Goal: Task Accomplishment & Management: Manage account settings

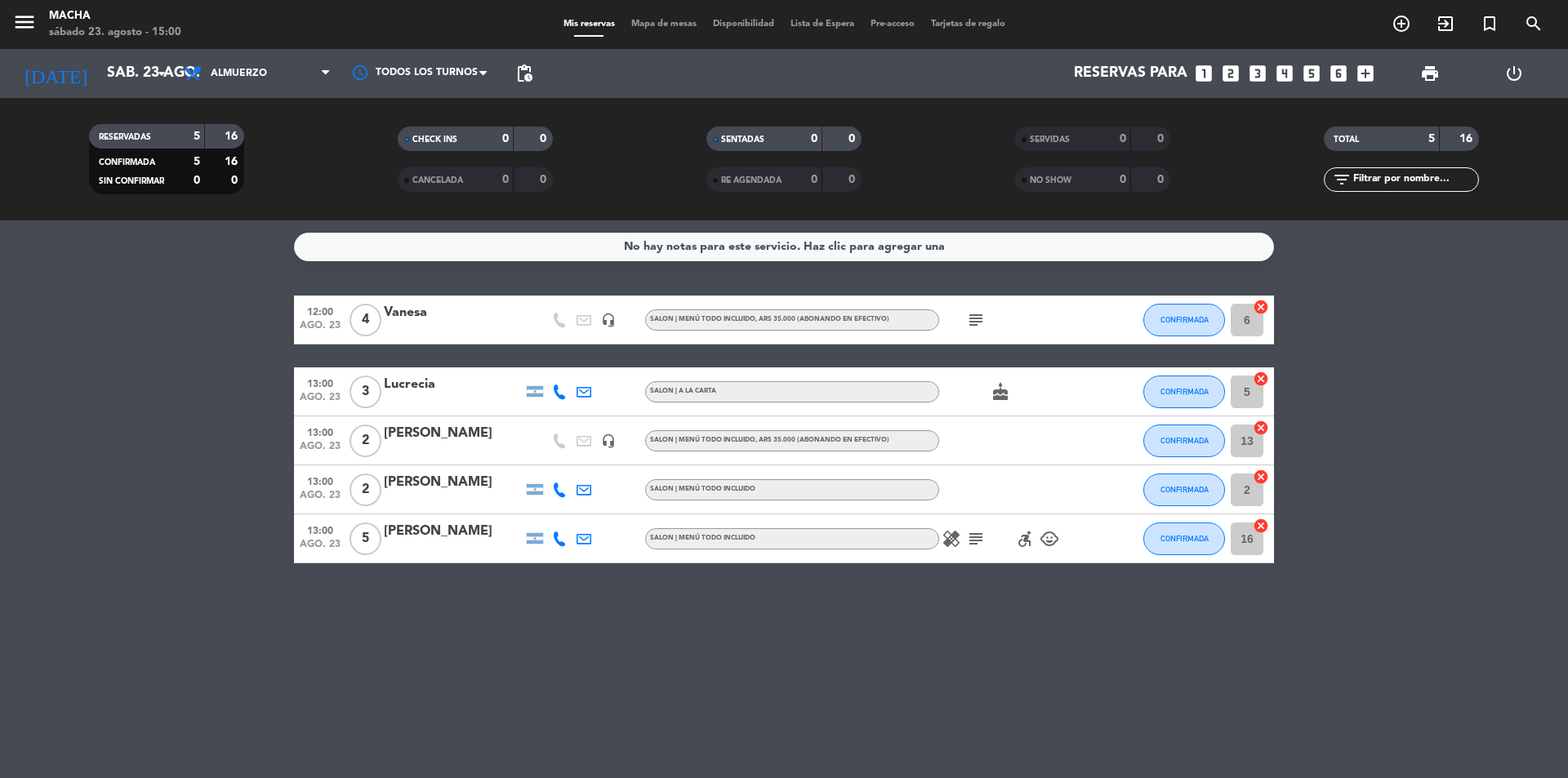
click at [283, 66] on span "Almuerzo" at bounding box center [257, 73] width 164 height 36
click at [244, 200] on div "menu Macha sábado 23. agosto - 15:00 Mis reservas Mapa de mesas Disponibilidad …" at bounding box center [784, 110] width 1568 height 220
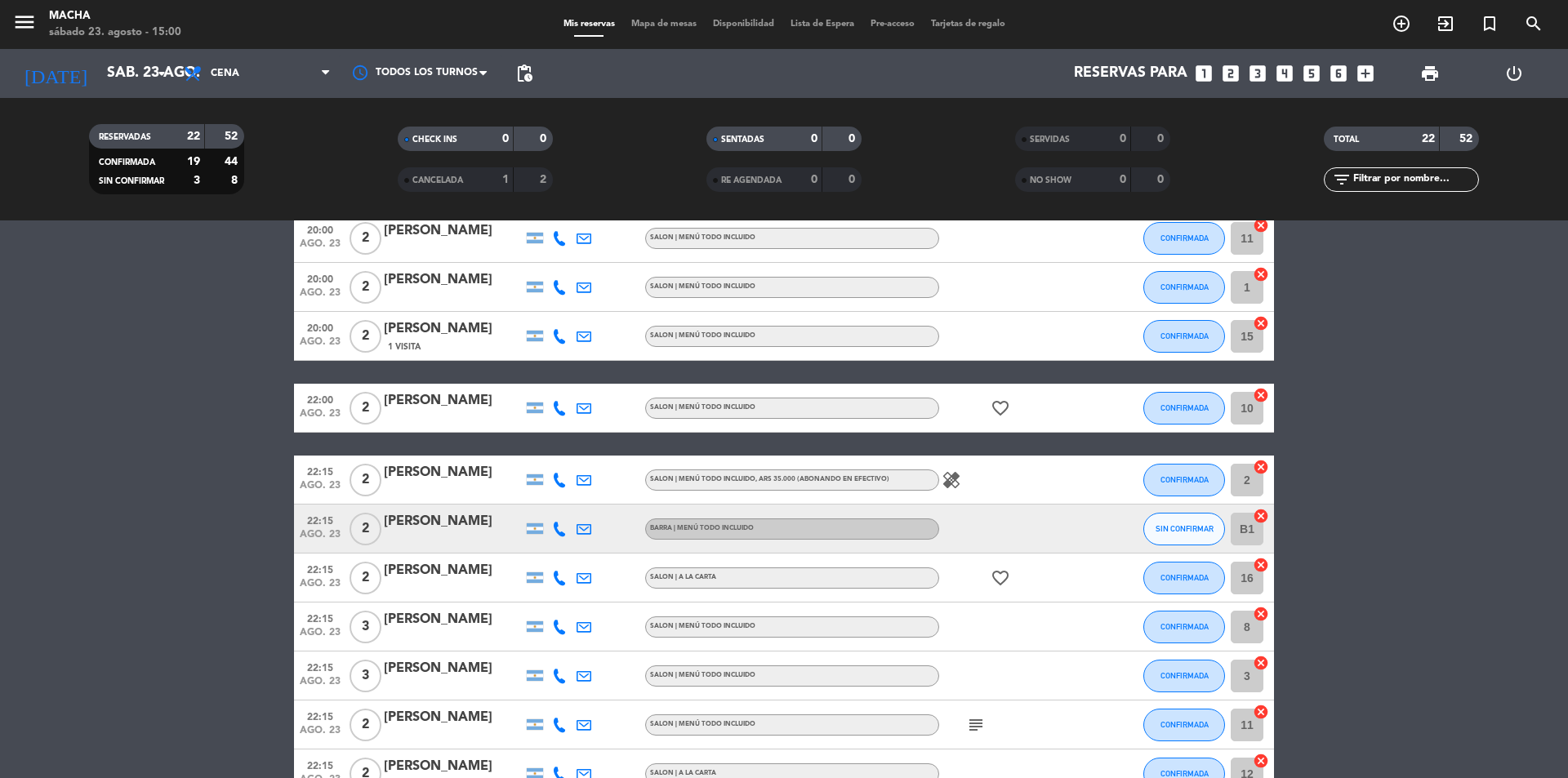
scroll to position [409, 0]
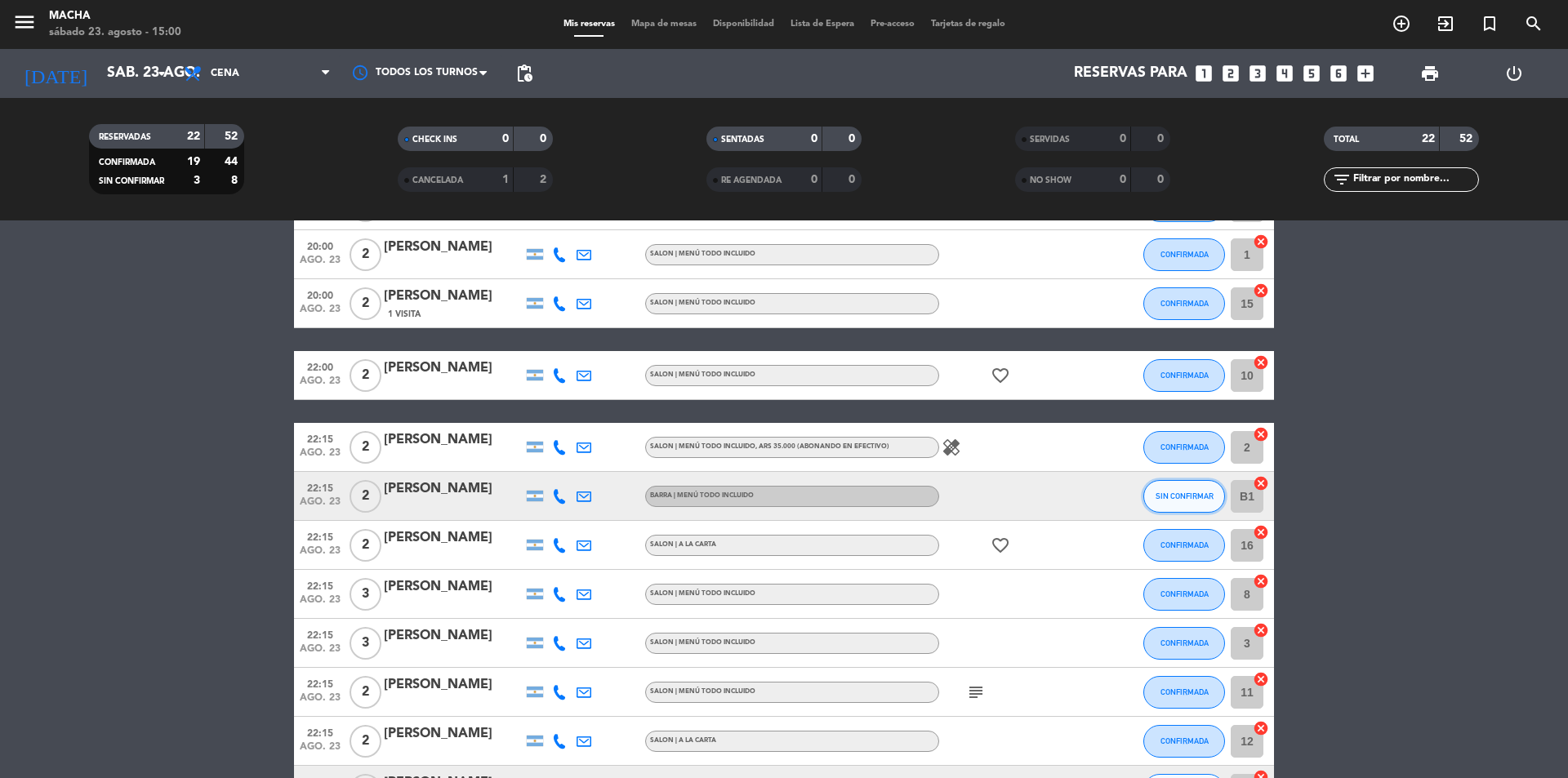
click at [1177, 499] on span "SIN CONFIRMAR" at bounding box center [1184, 496] width 58 height 9
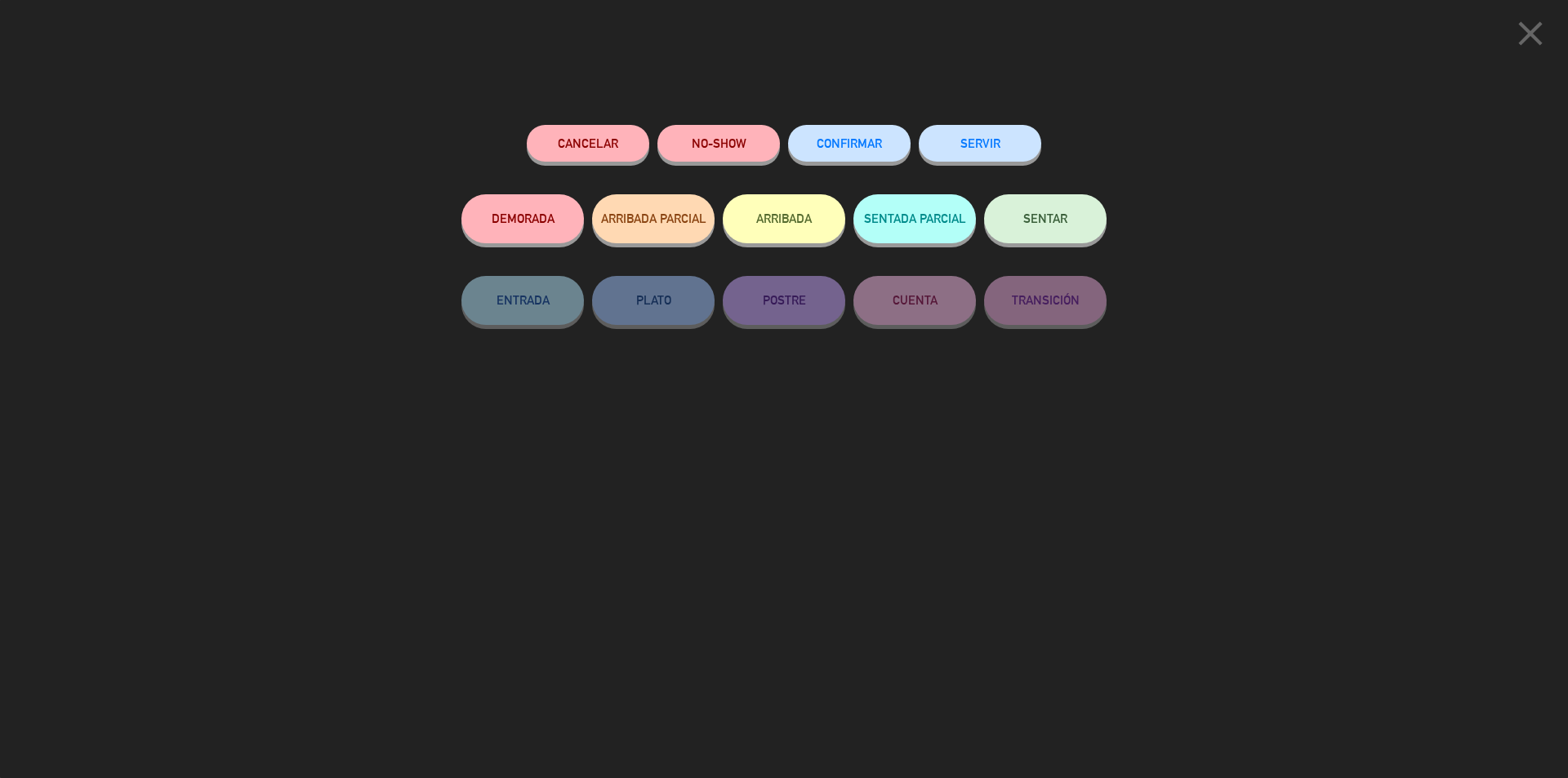
click at [856, 149] on span "CONFIRMAR" at bounding box center [848, 143] width 65 height 14
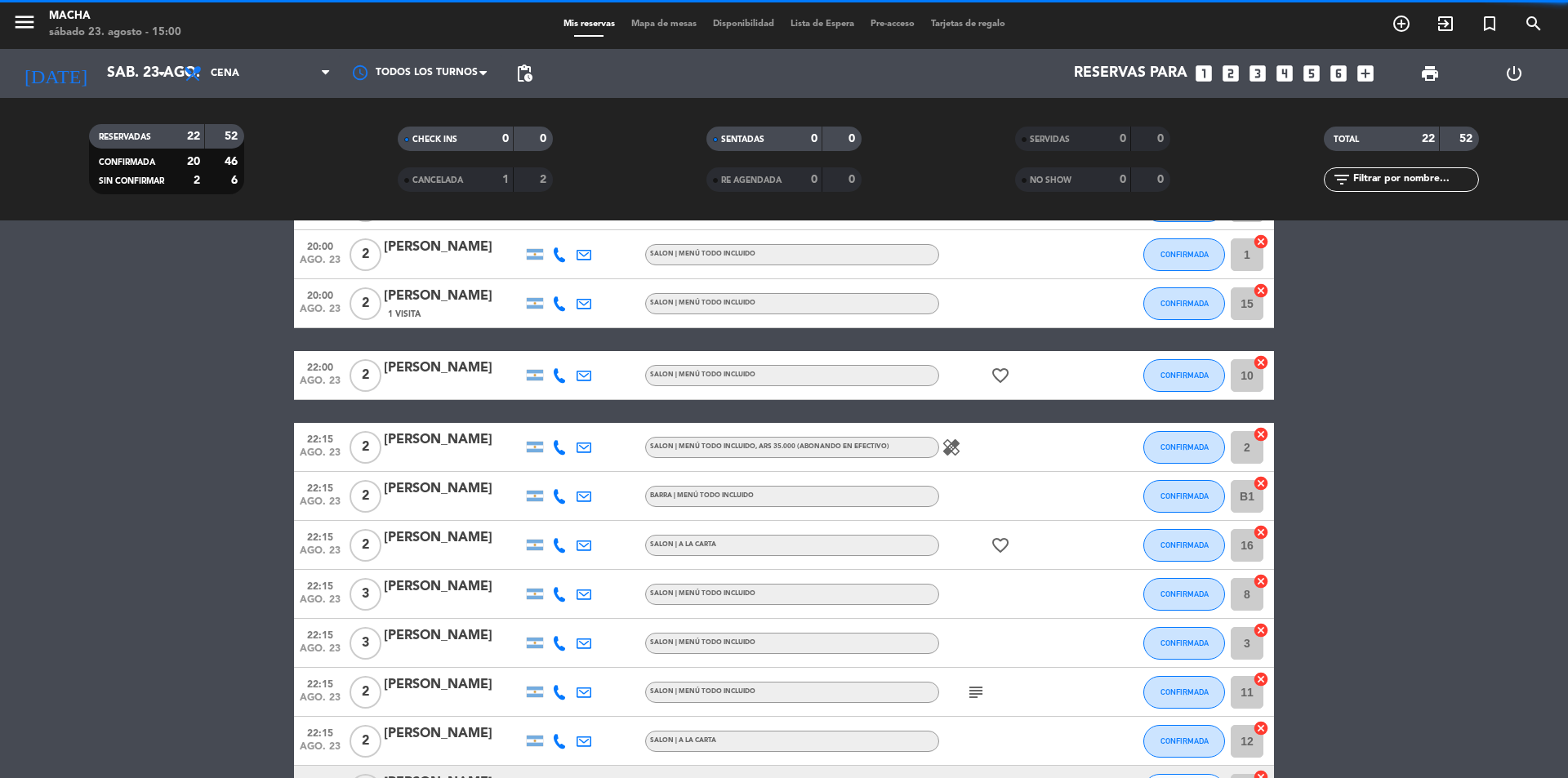
scroll to position [723, 0]
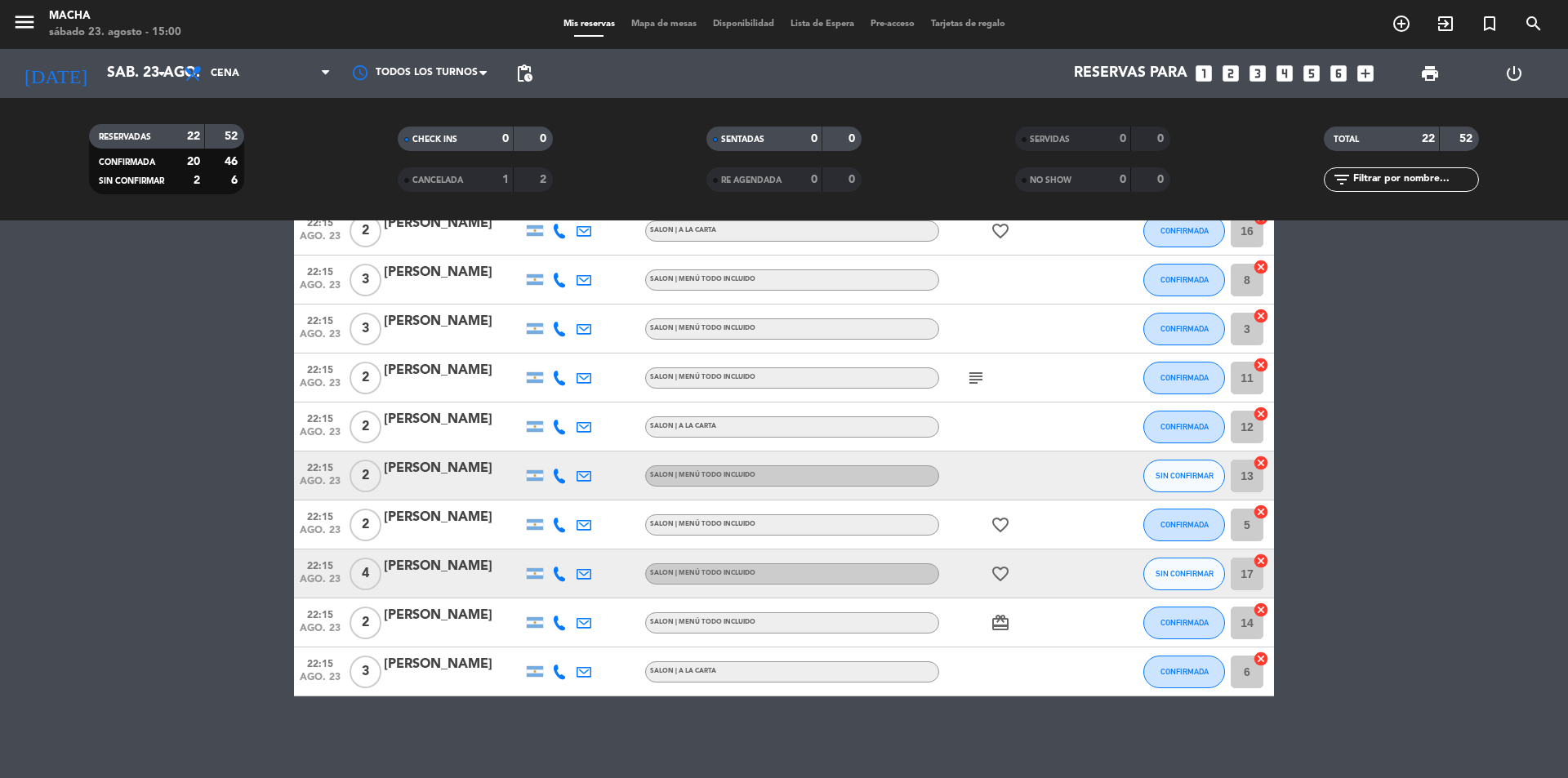
click at [1180, 475] on span "SIN CONFIRMAR" at bounding box center [1184, 475] width 58 height 9
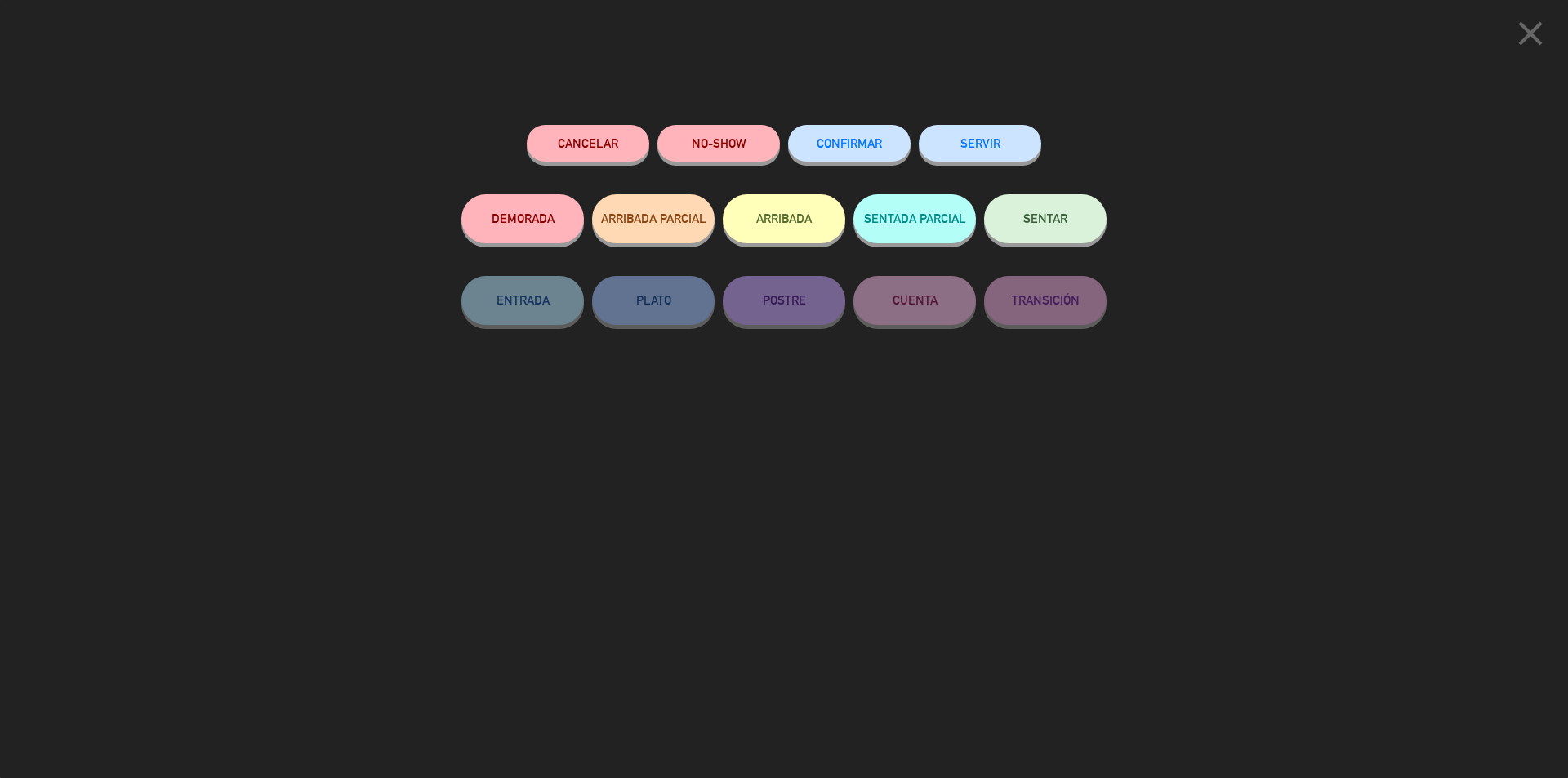
click at [833, 150] on button "CONFIRMAR" at bounding box center [849, 144] width 123 height 37
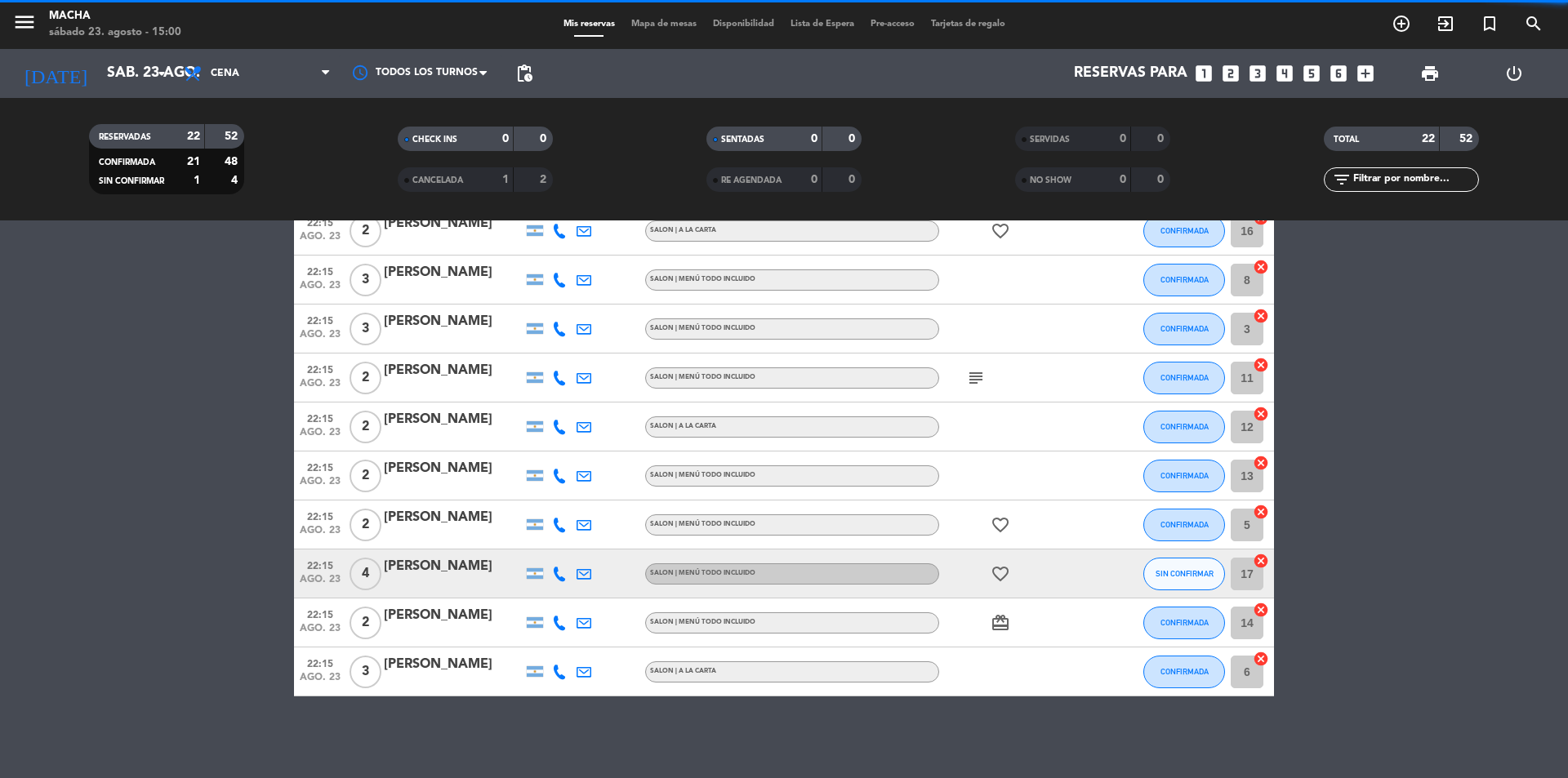
click at [1200, 577] on span "SIN CONFIRMAR" at bounding box center [1184, 574] width 58 height 9
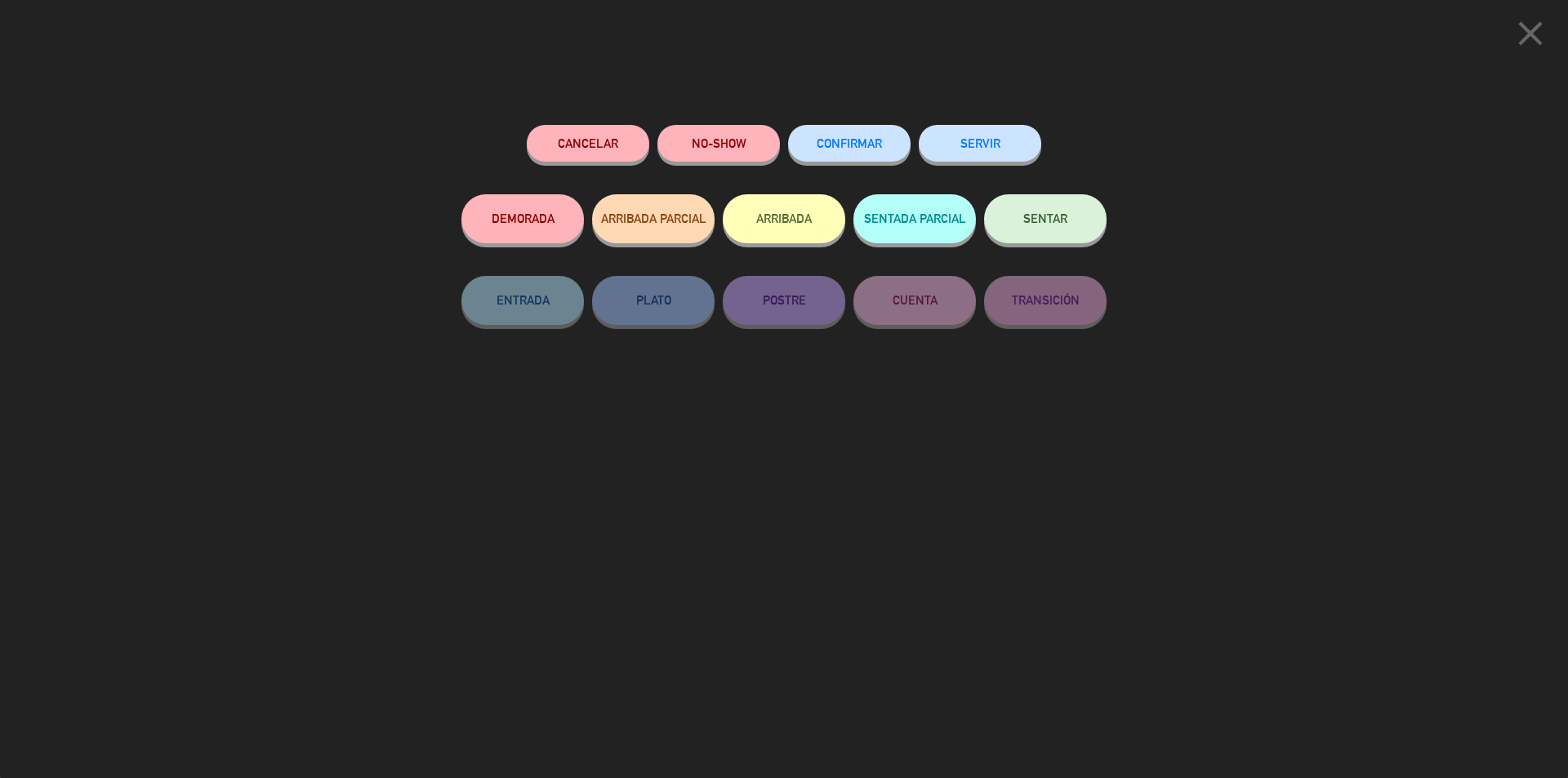
click at [858, 145] on span "CONFIRMAR" at bounding box center [848, 143] width 65 height 14
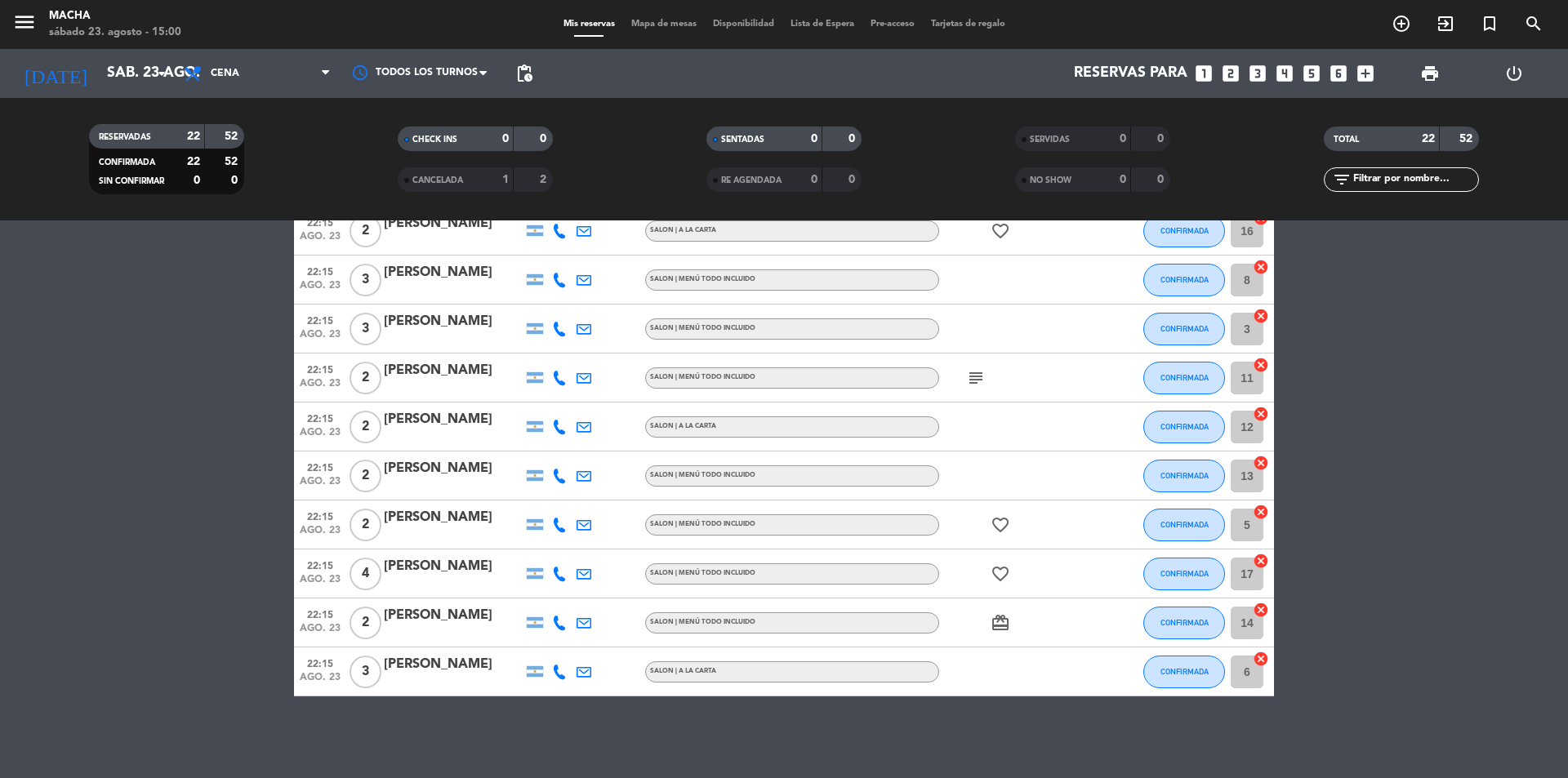
click at [998, 570] on icon "favorite_border" at bounding box center [1000, 573] width 19 height 19
click at [998, 517] on icon "favorite_border" at bounding box center [1000, 525] width 19 height 19
click at [1009, 624] on icon "card_giftcard" at bounding box center [1000, 623] width 19 height 19
click at [974, 381] on icon "subject" at bounding box center [976, 378] width 19 height 19
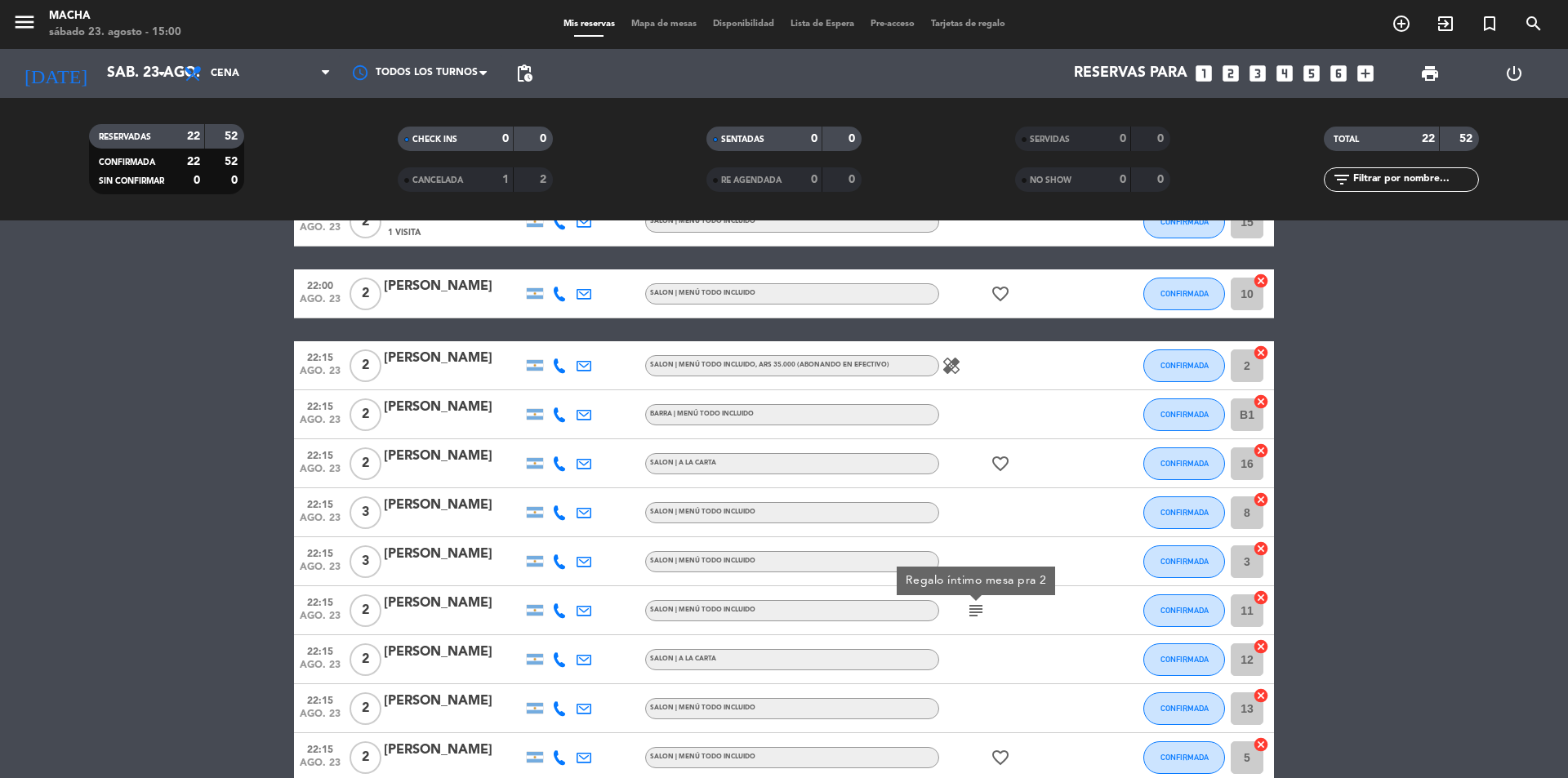
scroll to position [478, 0]
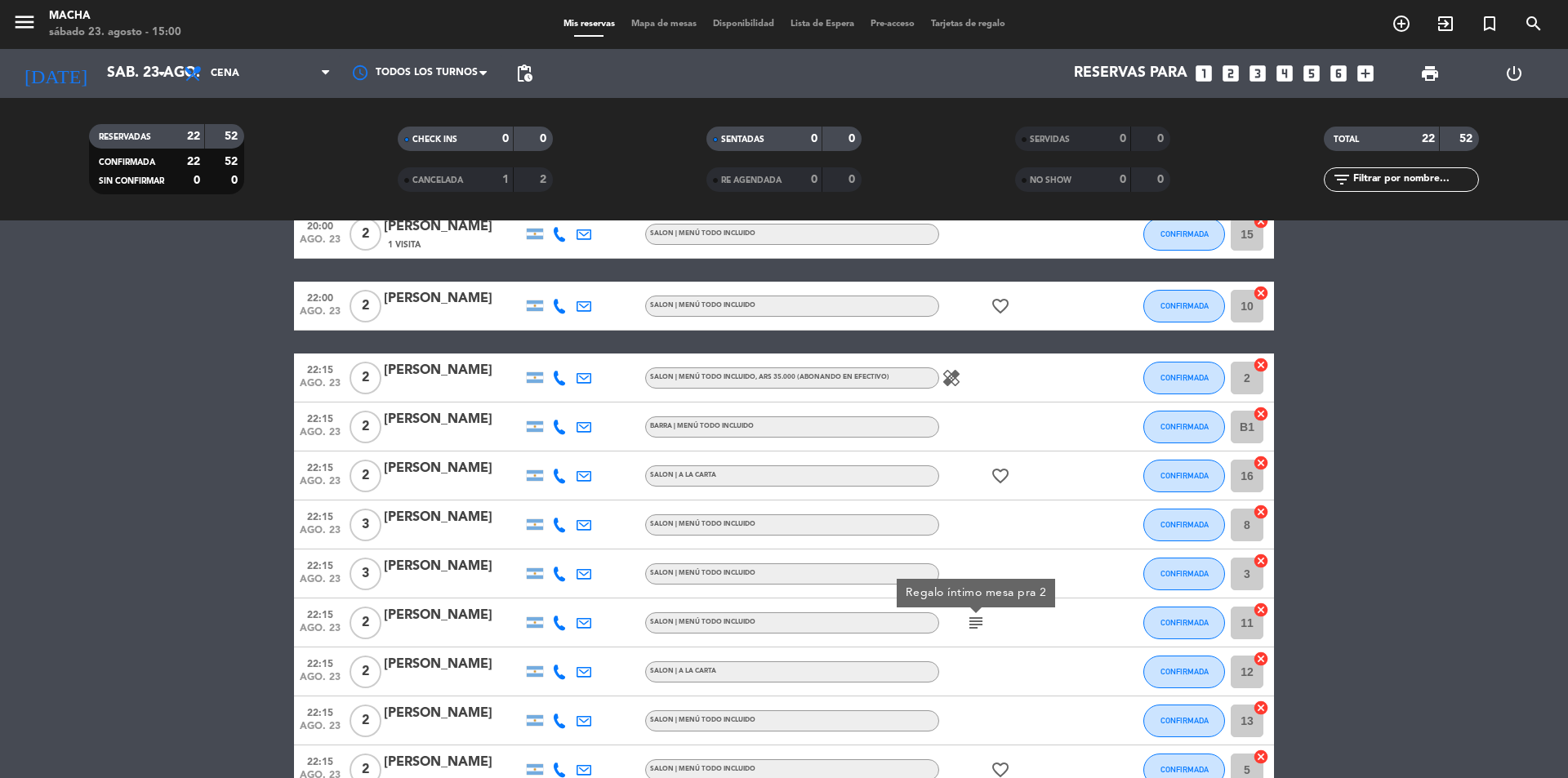
click at [1000, 474] on icon "favorite_border" at bounding box center [1000, 475] width 19 height 19
click at [945, 373] on icon "healing" at bounding box center [951, 378] width 19 height 19
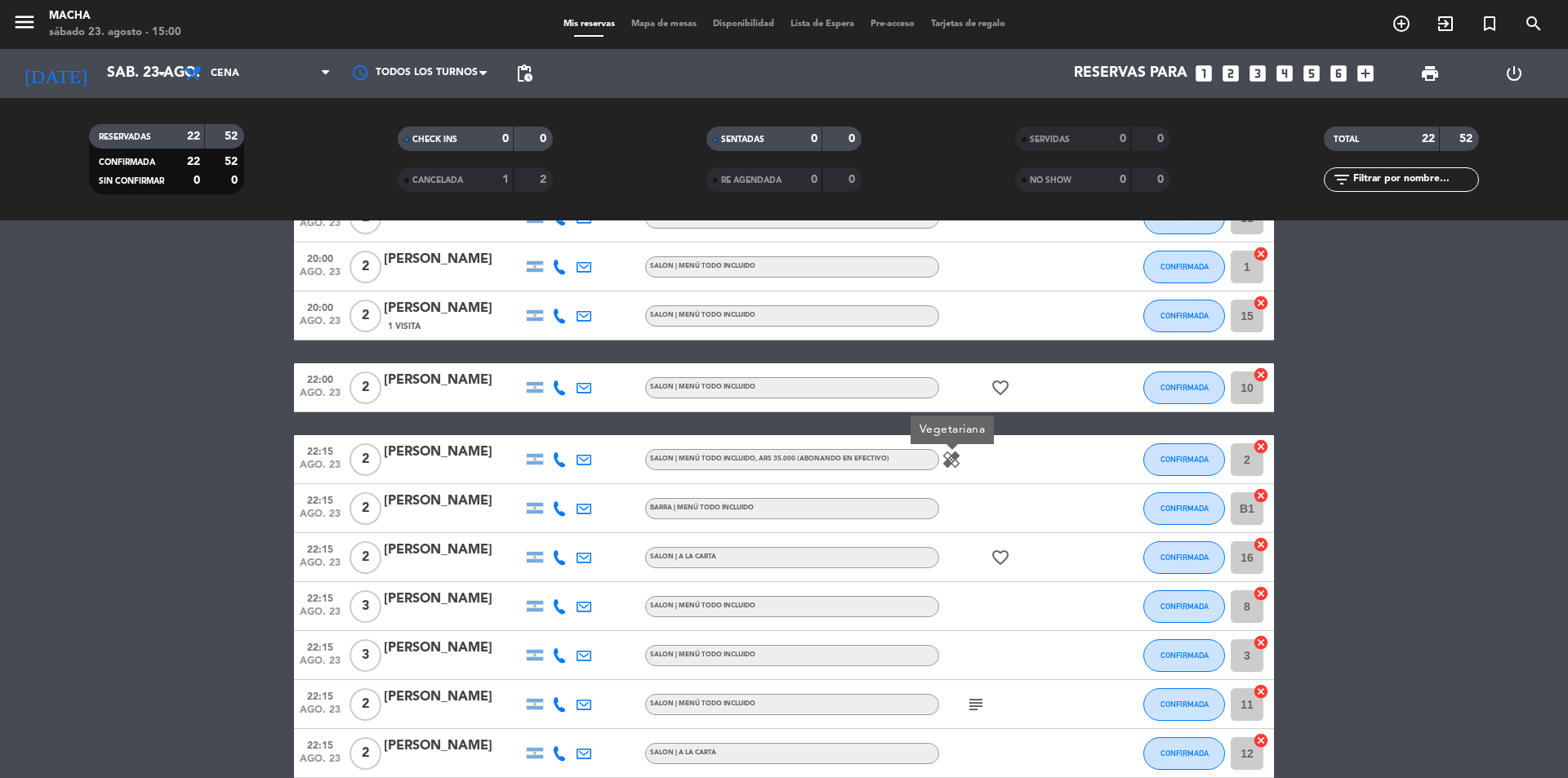
scroll to position [314, 0]
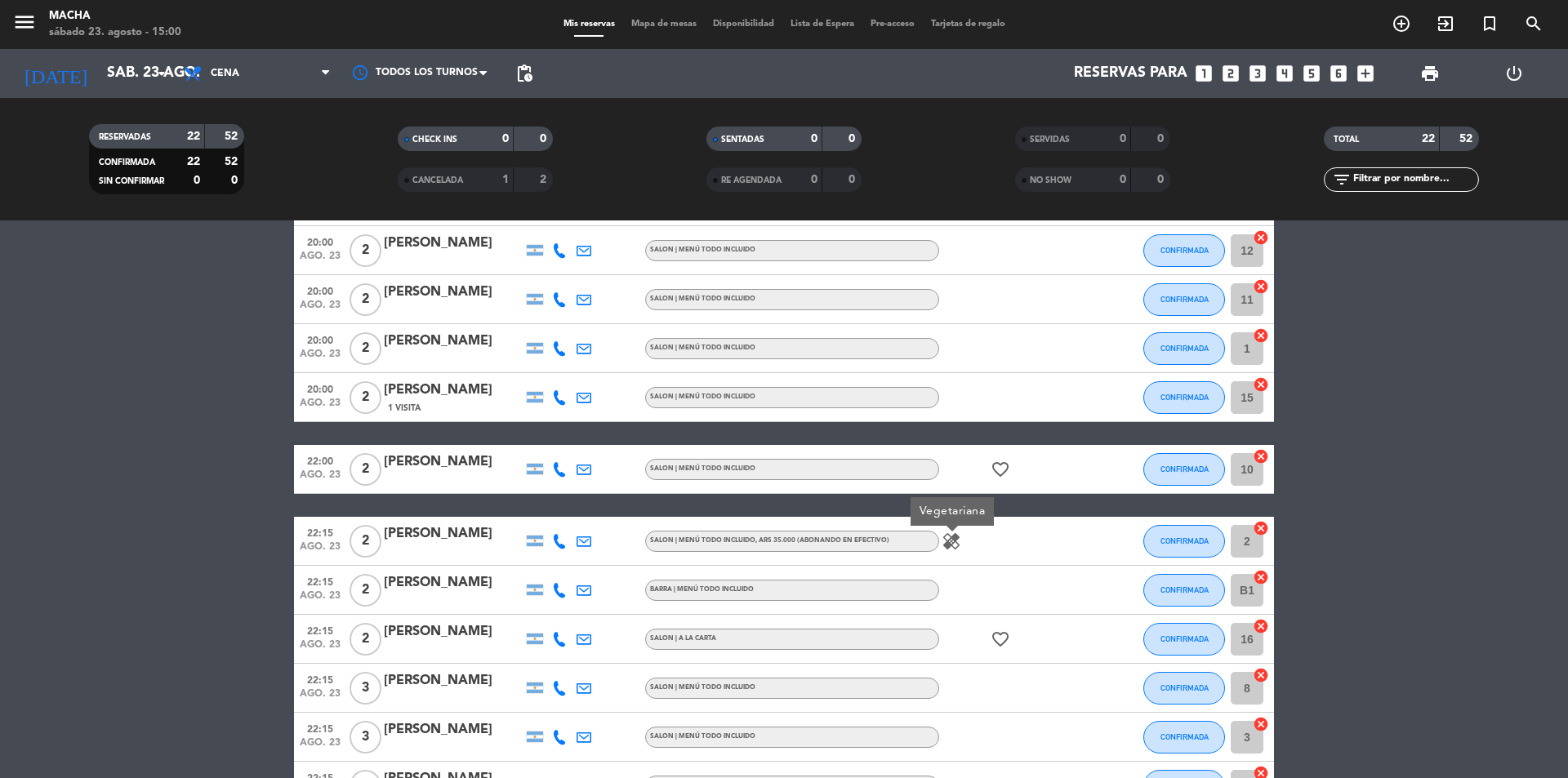
click at [1002, 475] on icon "favorite_border" at bounding box center [1000, 469] width 19 height 19
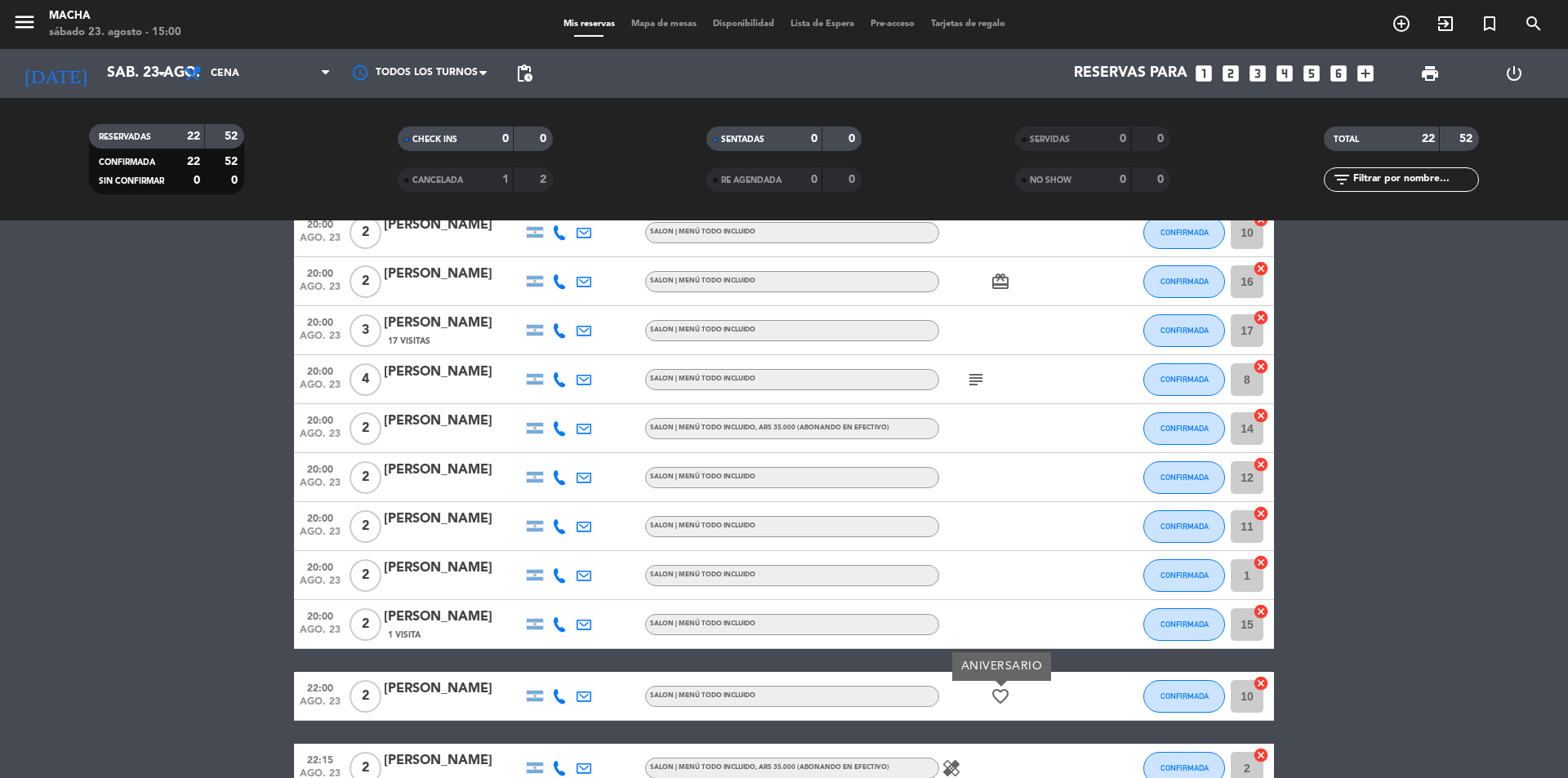
scroll to position [69, 0]
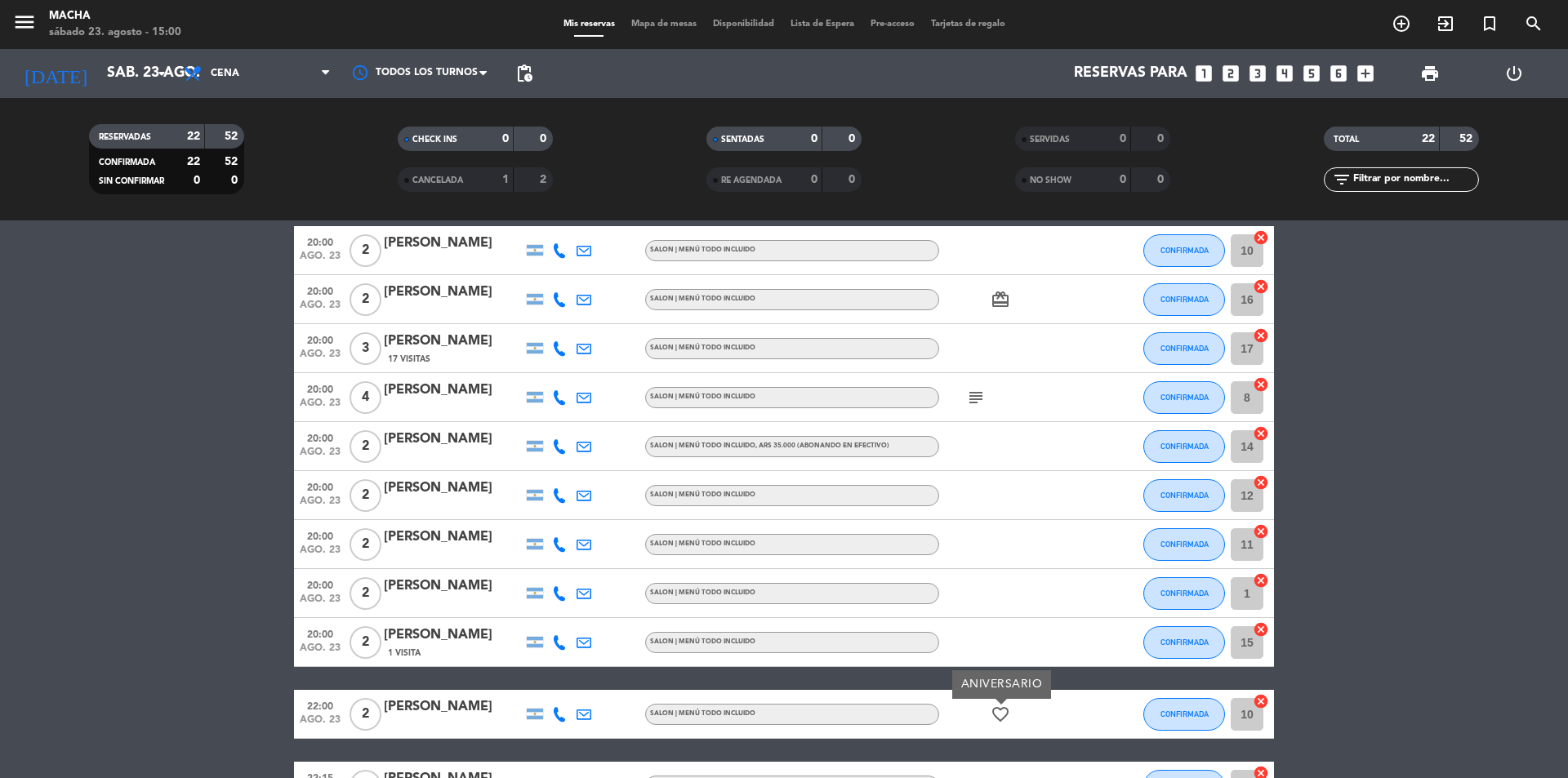
click at [978, 402] on icon "subject" at bounding box center [976, 397] width 19 height 19
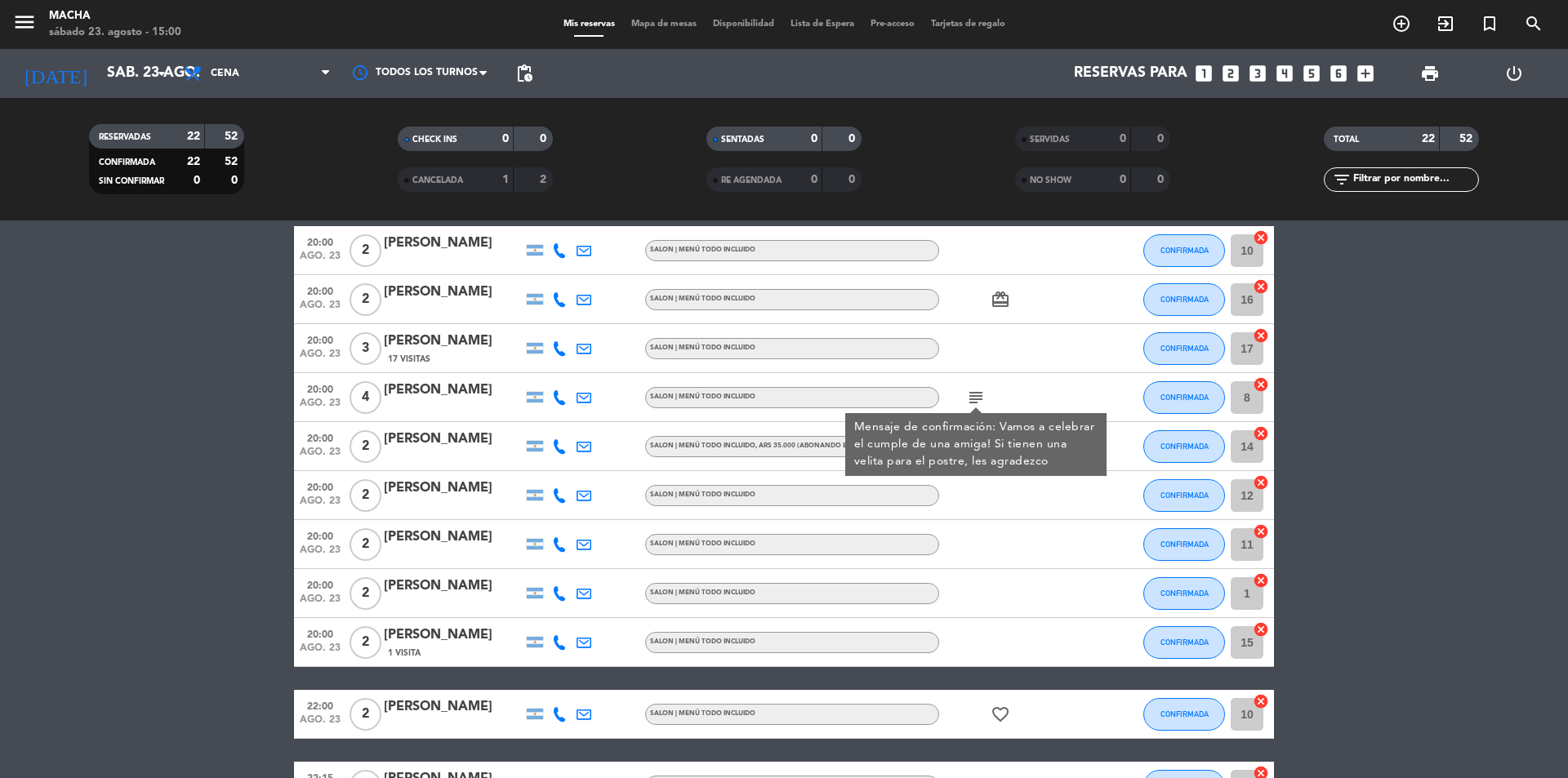
click at [1004, 364] on div at bounding box center [1012, 348] width 147 height 48
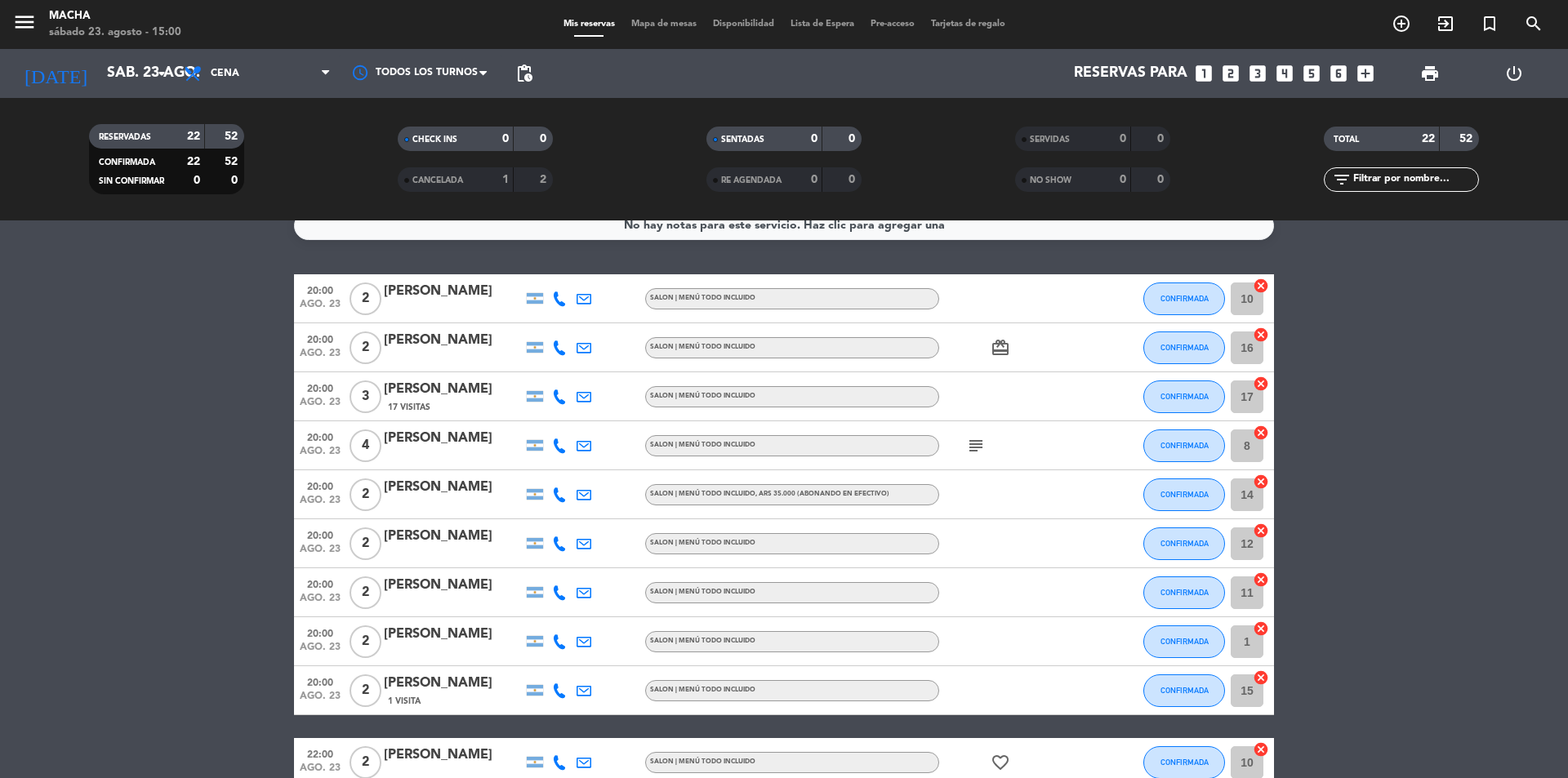
scroll to position [0, 0]
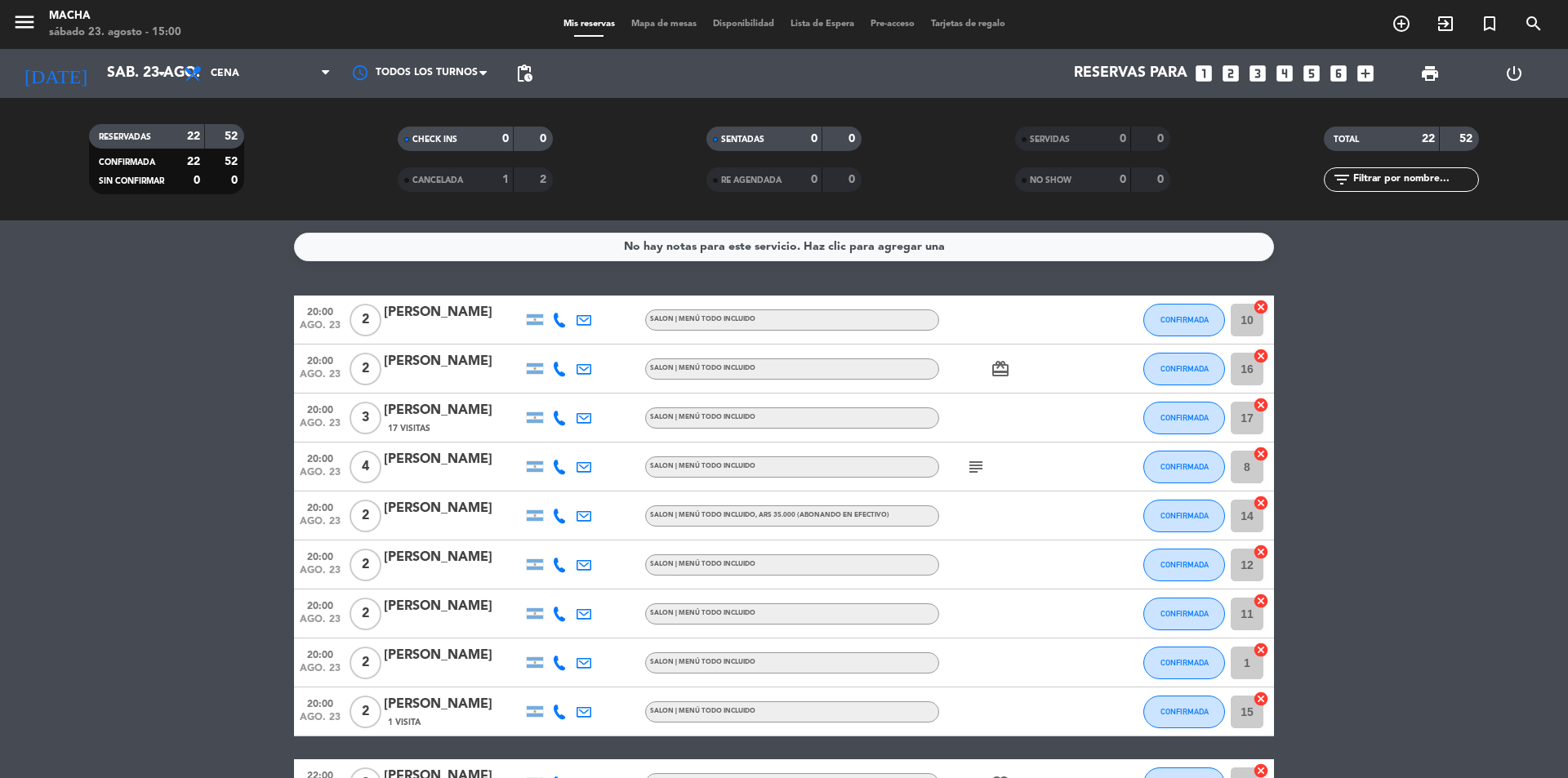
click at [445, 178] on span "CANCELADA" at bounding box center [437, 180] width 50 height 8
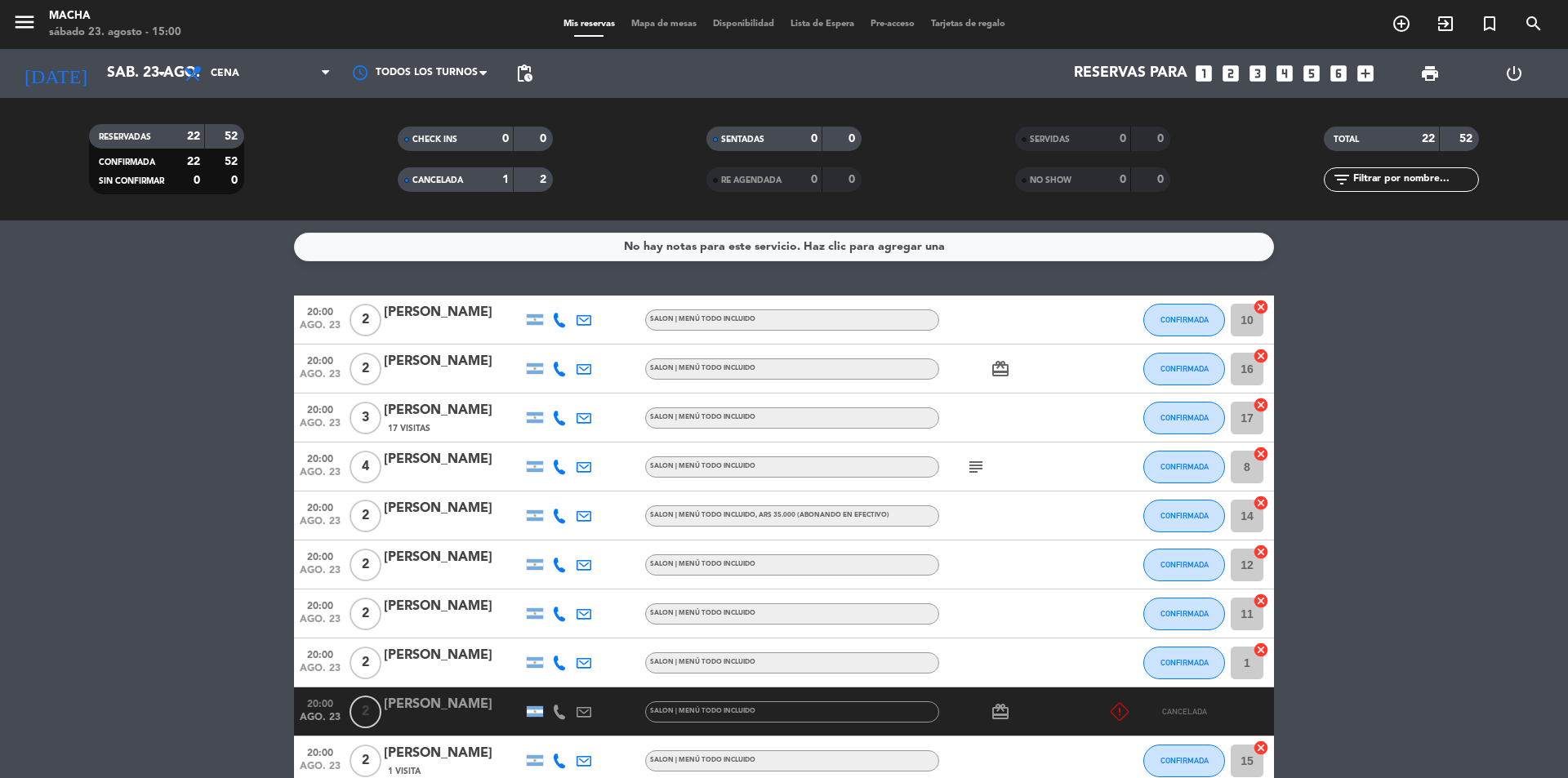
click at [493, 180] on div "1" at bounding box center [494, 180] width 33 height 19
